Goal: Use online tool/utility

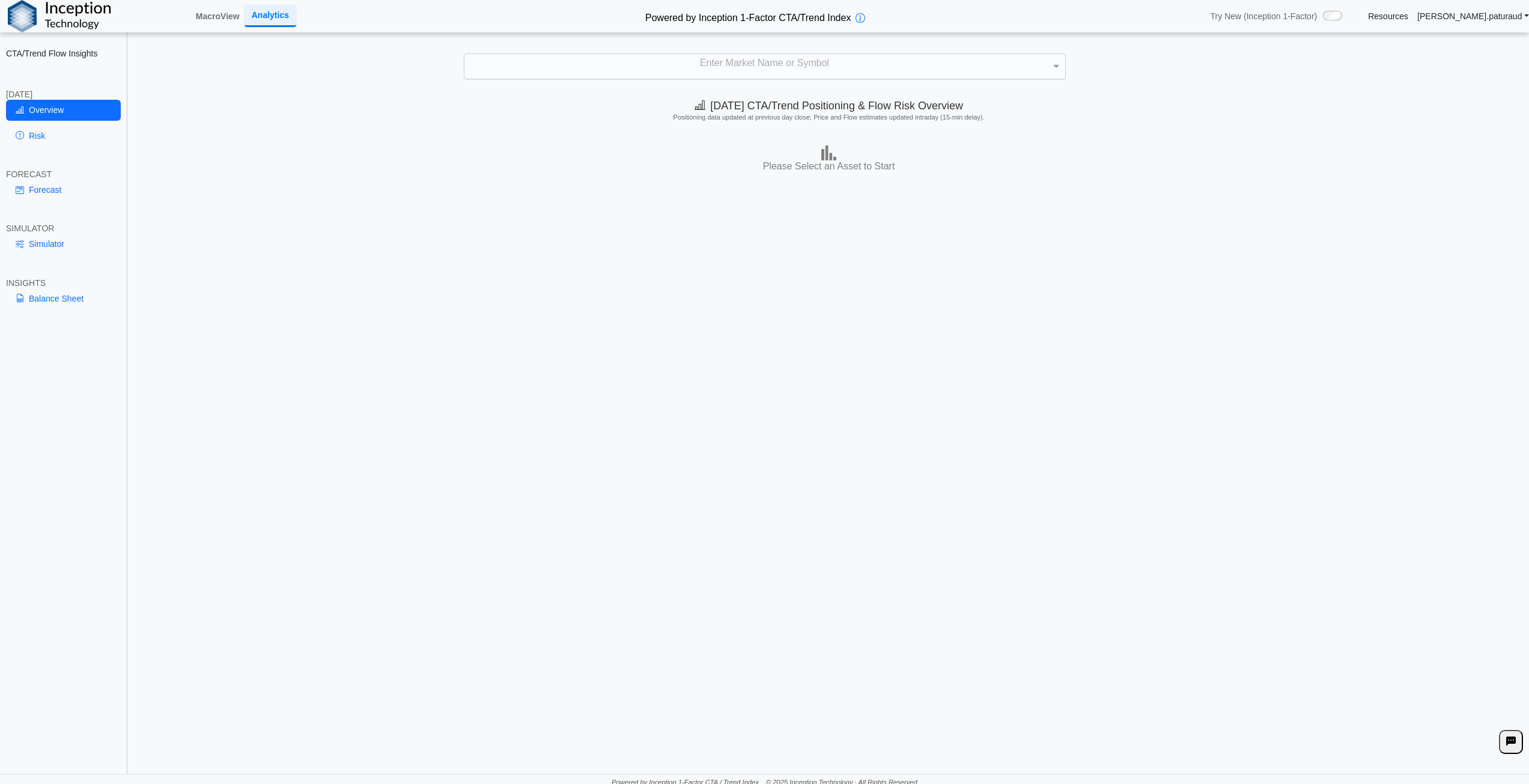
click at [718, 61] on div "Enter Market Name or Symbol" at bounding box center [764, 67] width 601 height 25
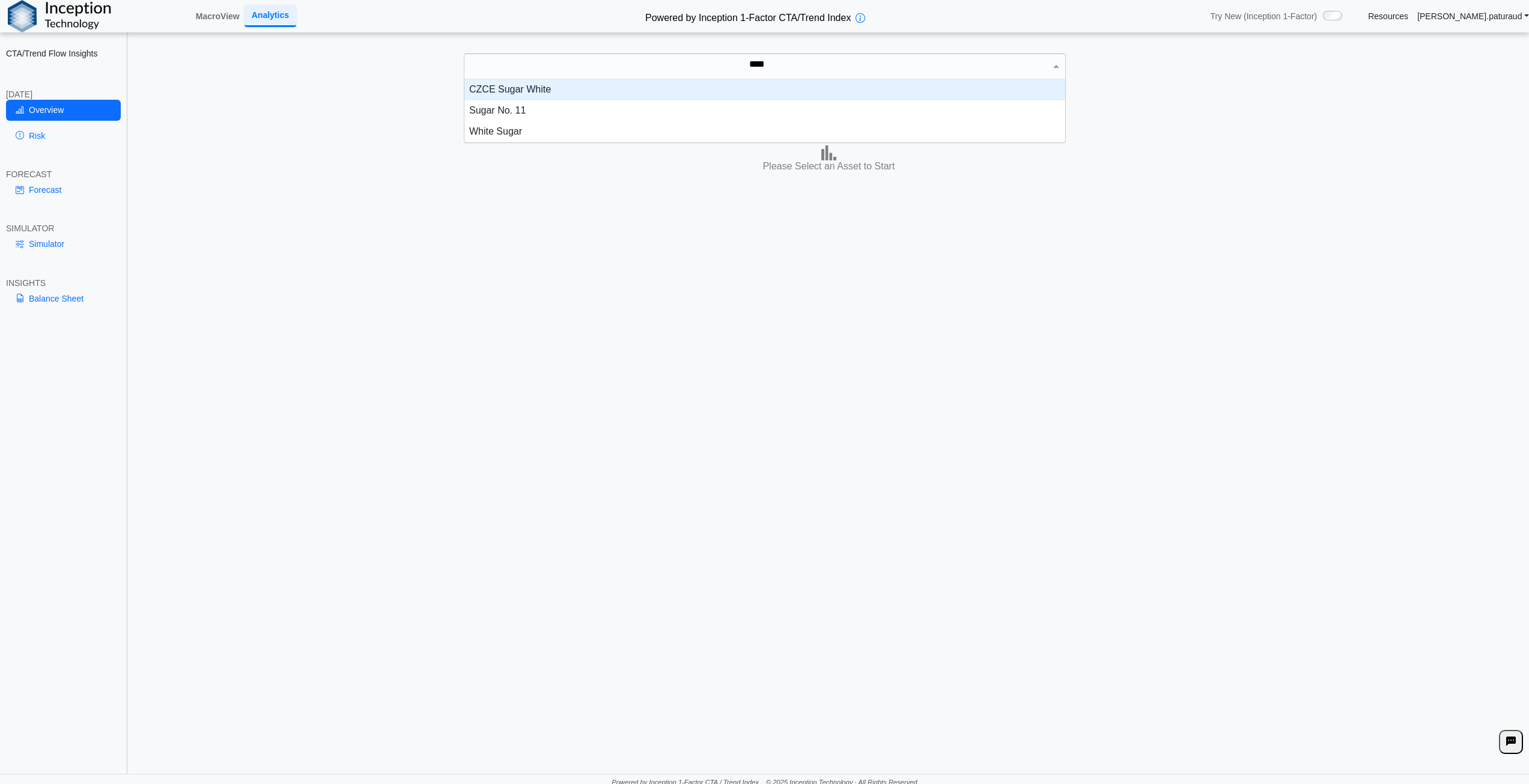
scroll to position [54, 592]
type input "*****"
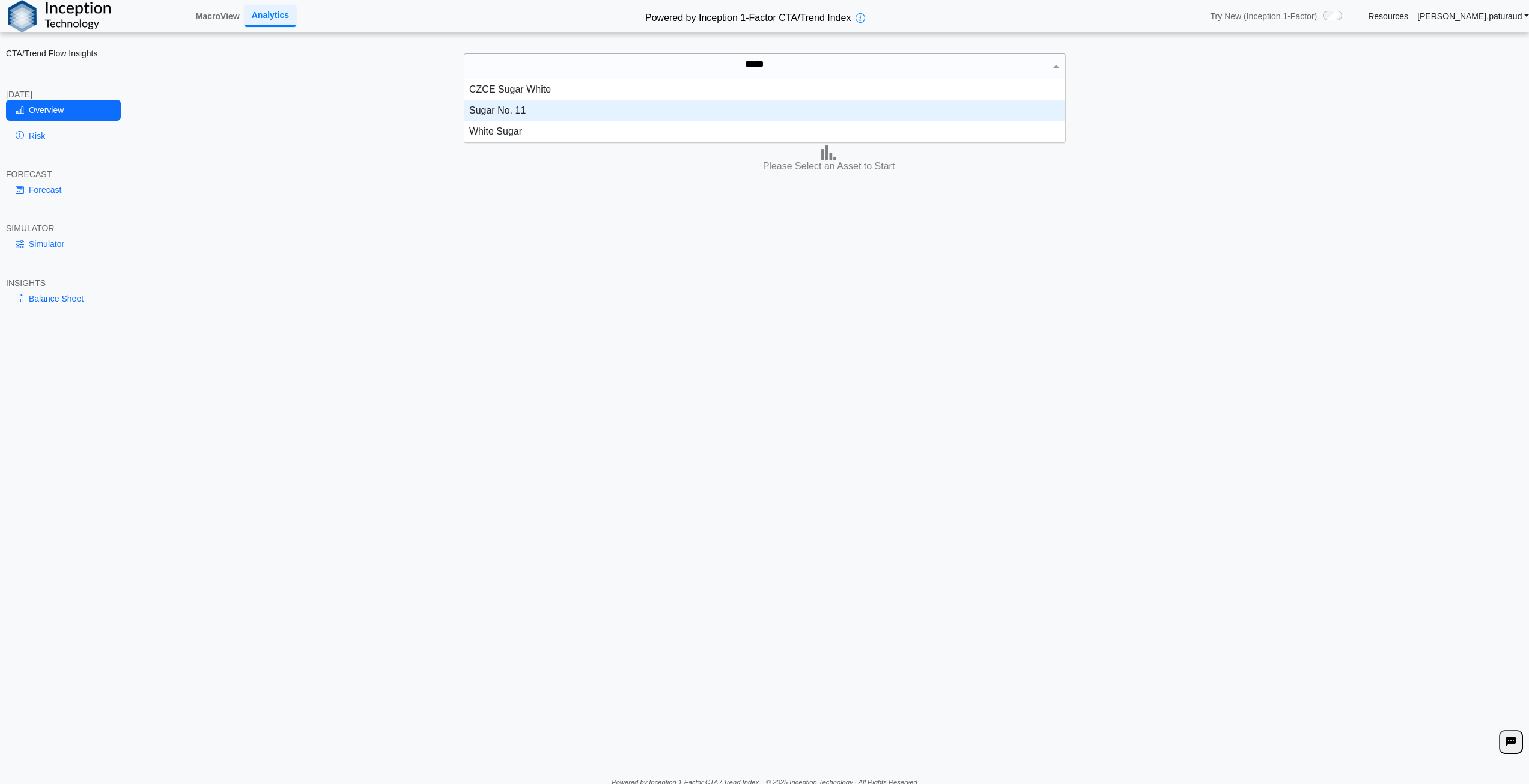
click at [551, 112] on div "Sugar No. 11" at bounding box center [764, 111] width 601 height 21
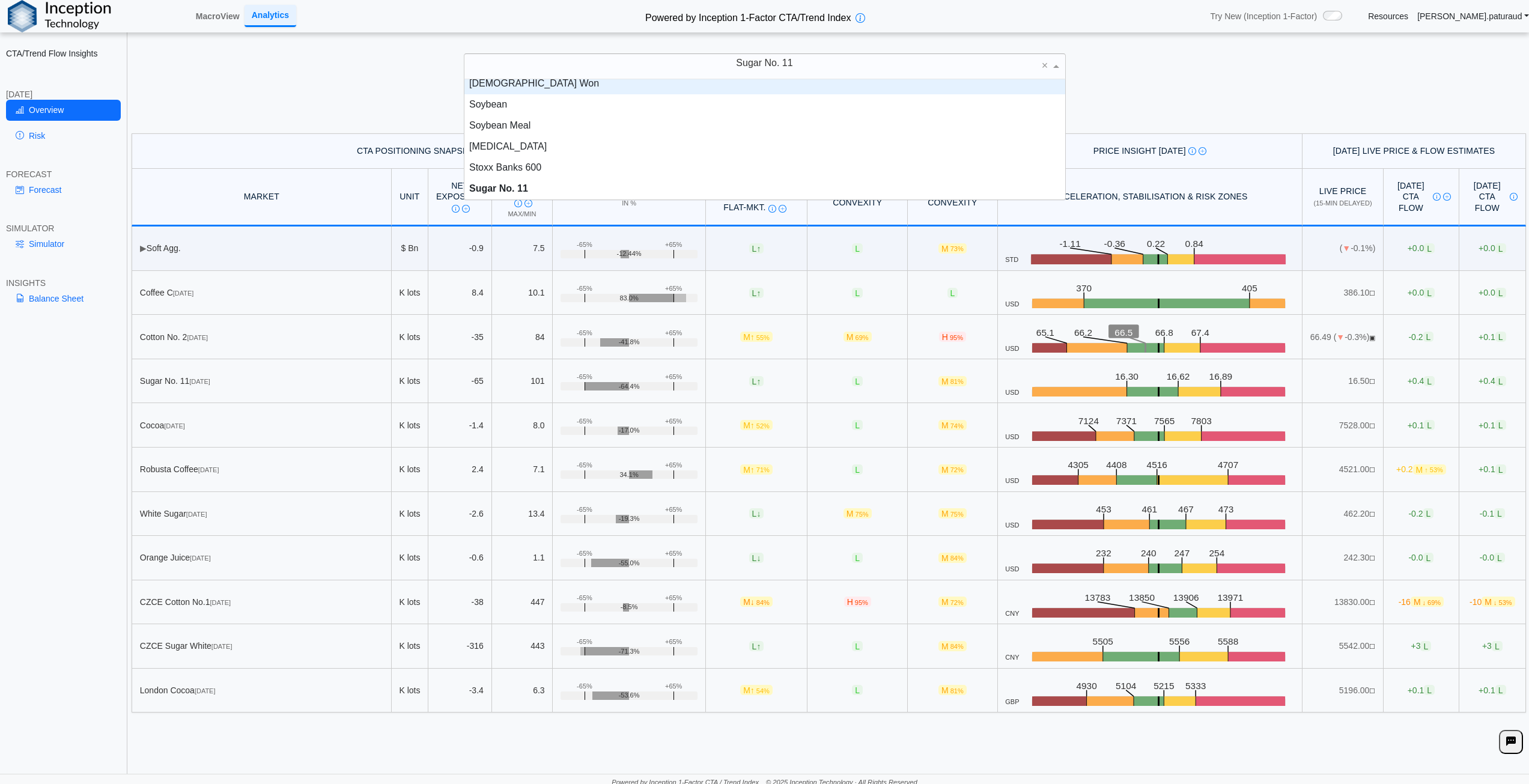
scroll to position [2229, 0]
click at [1173, 67] on div "Sugar No. 11 × SHFE Aluminium SHFE Copper SHFE Hot-rolled Coil SHFE Lead SHFE N…" at bounding box center [764, 67] width 1505 height 27
